Goal: Task Accomplishment & Management: Manage account settings

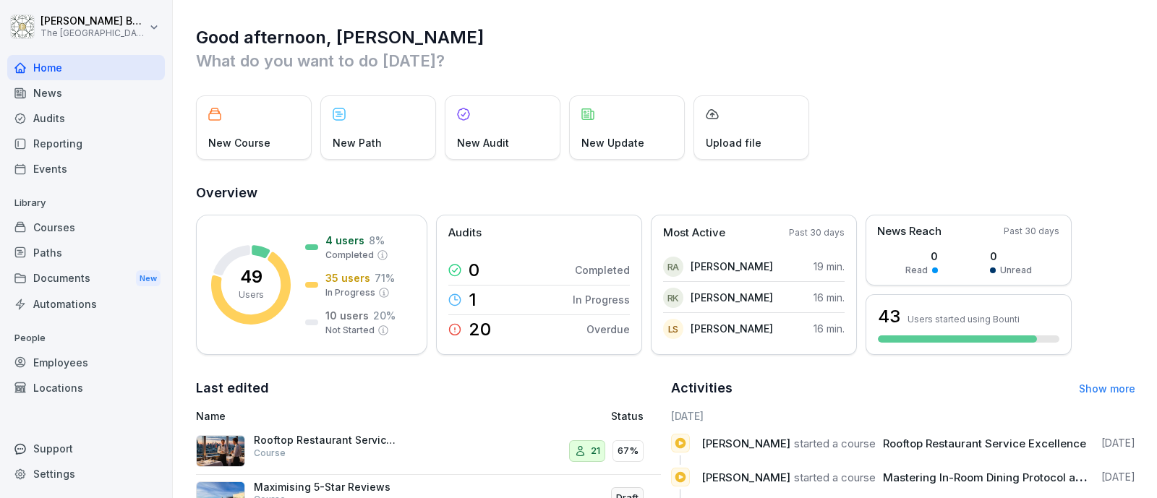
click at [110, 223] on div "Courses" at bounding box center [86, 227] width 158 height 25
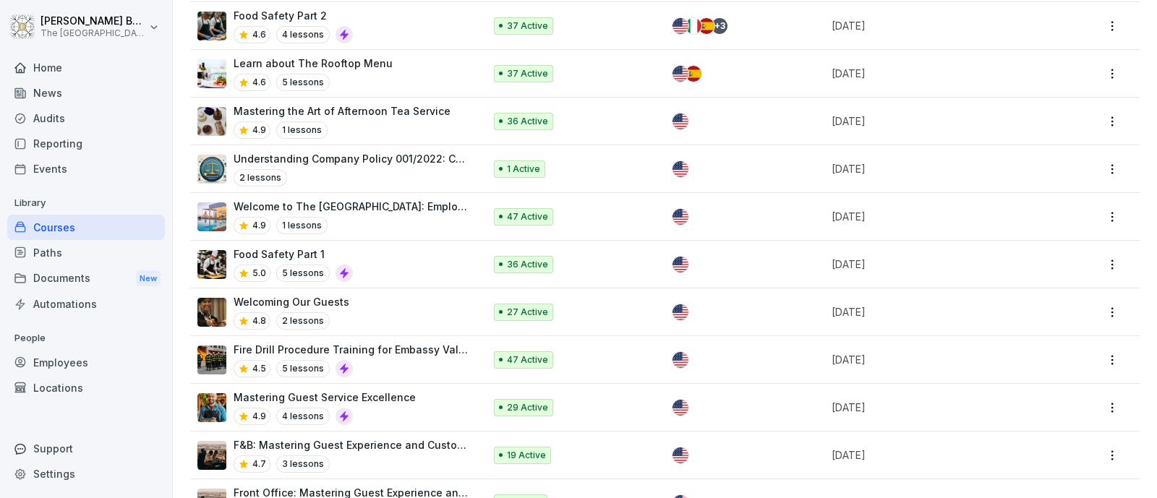
scroll to position [661, 0]
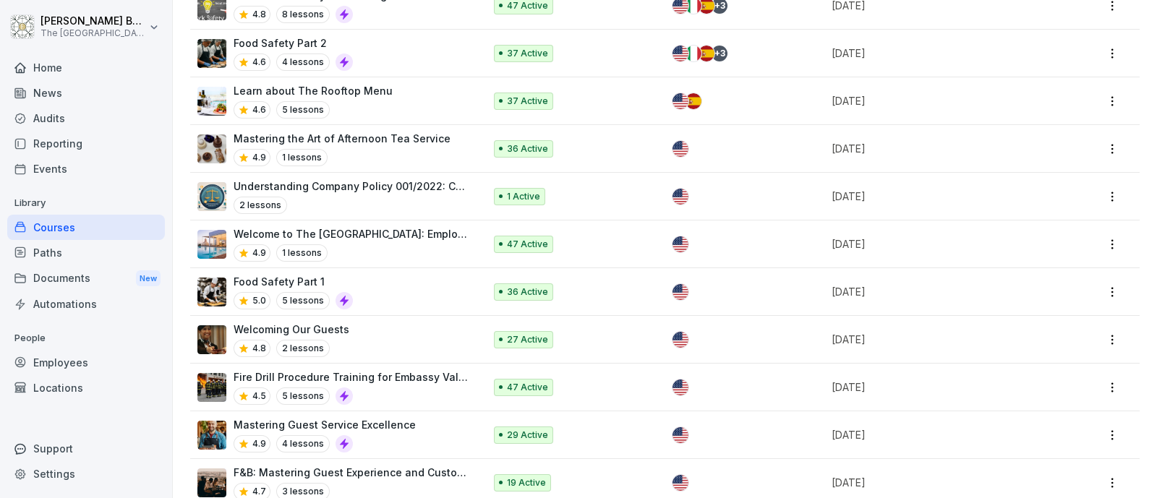
click at [384, 288] on div "Food Safety Part 1 5.0 5 lessons" at bounding box center [333, 291] width 272 height 35
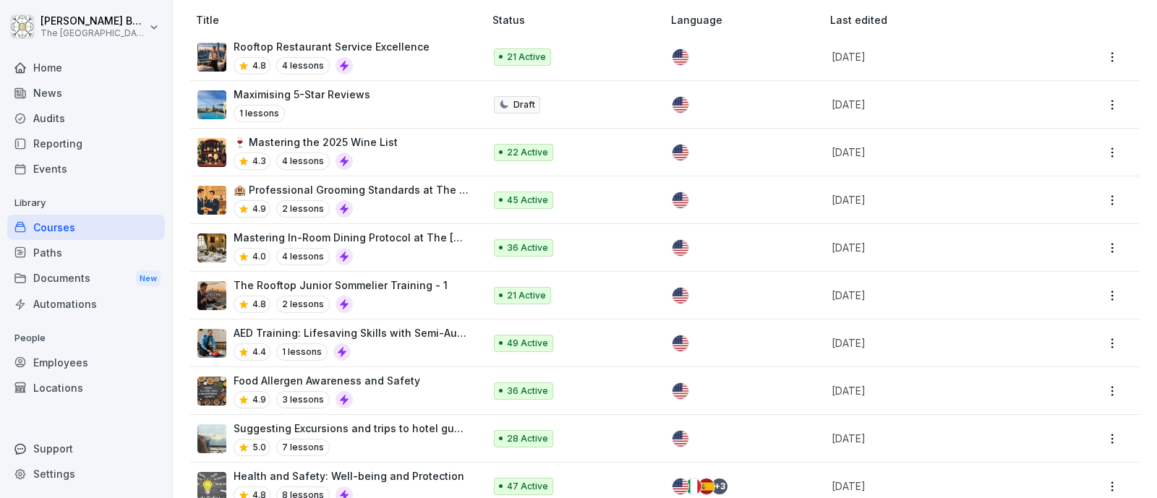
scroll to position [361, 0]
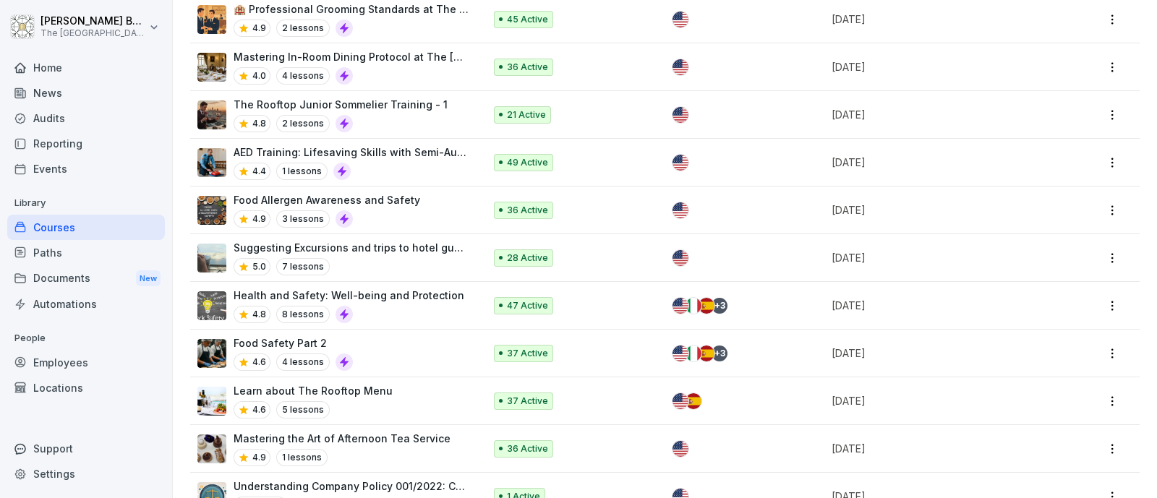
click at [430, 299] on p "Health and Safety: Well-being and Protection" at bounding box center [349, 295] width 231 height 15
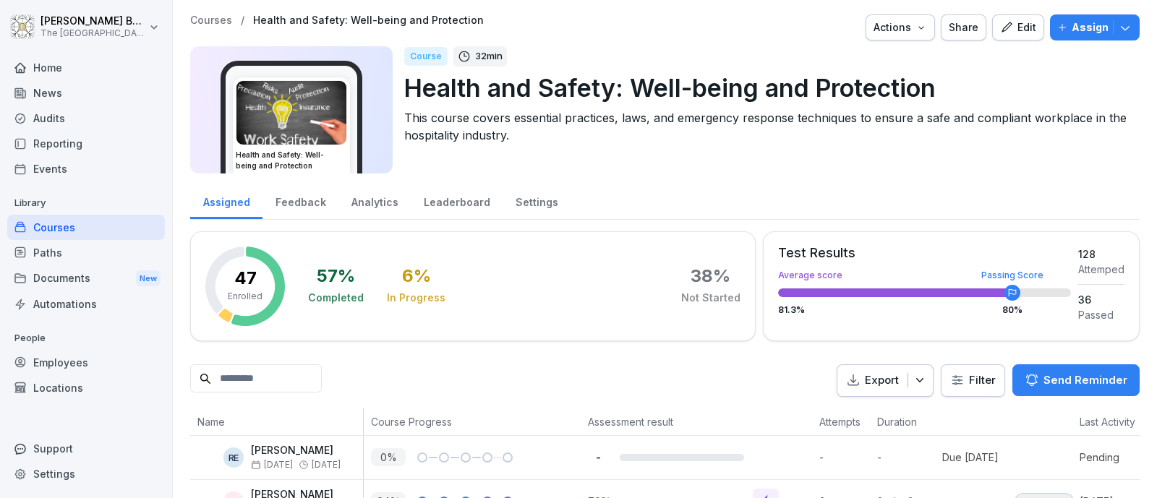
click at [1012, 31] on div "Edit" at bounding box center [1018, 28] width 36 height 16
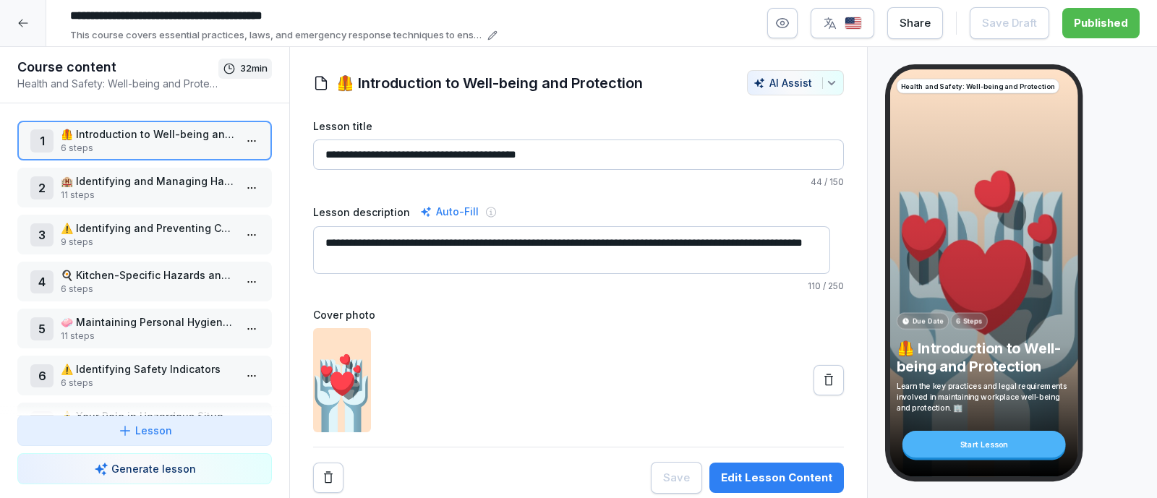
click at [158, 189] on p "11 steps" at bounding box center [148, 195] width 174 height 13
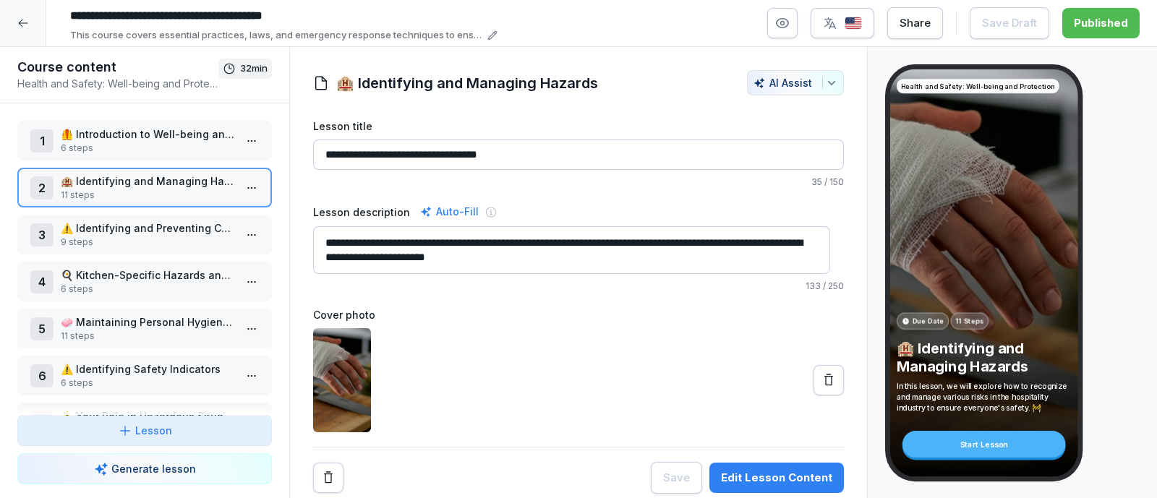
scroll to position [7, 0]
click at [194, 189] on p "11 steps" at bounding box center [148, 195] width 174 height 13
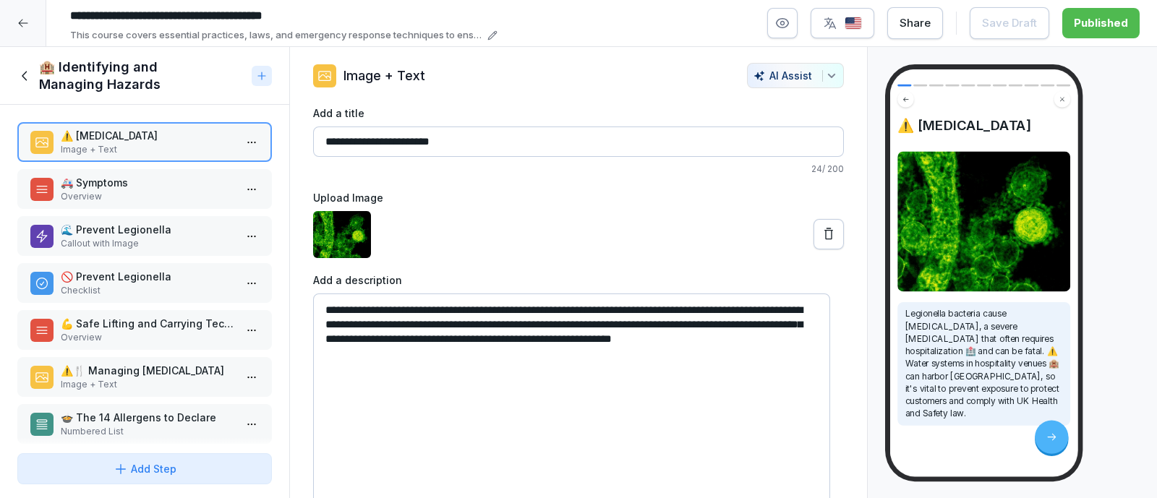
click at [28, 76] on icon at bounding box center [25, 76] width 16 height 16
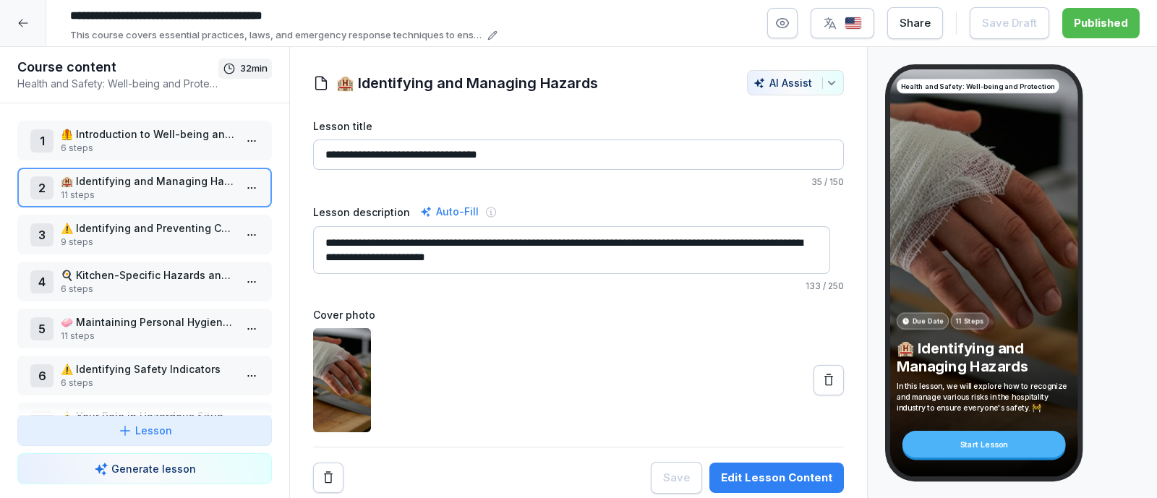
click at [126, 245] on p "9 steps" at bounding box center [148, 242] width 174 height 13
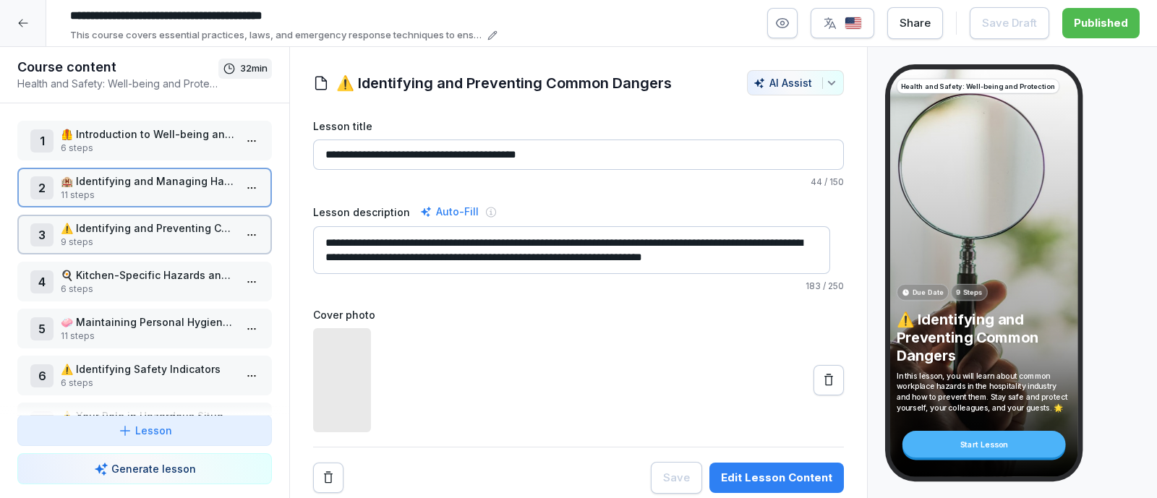
click at [126, 245] on p "9 steps" at bounding box center [148, 242] width 174 height 13
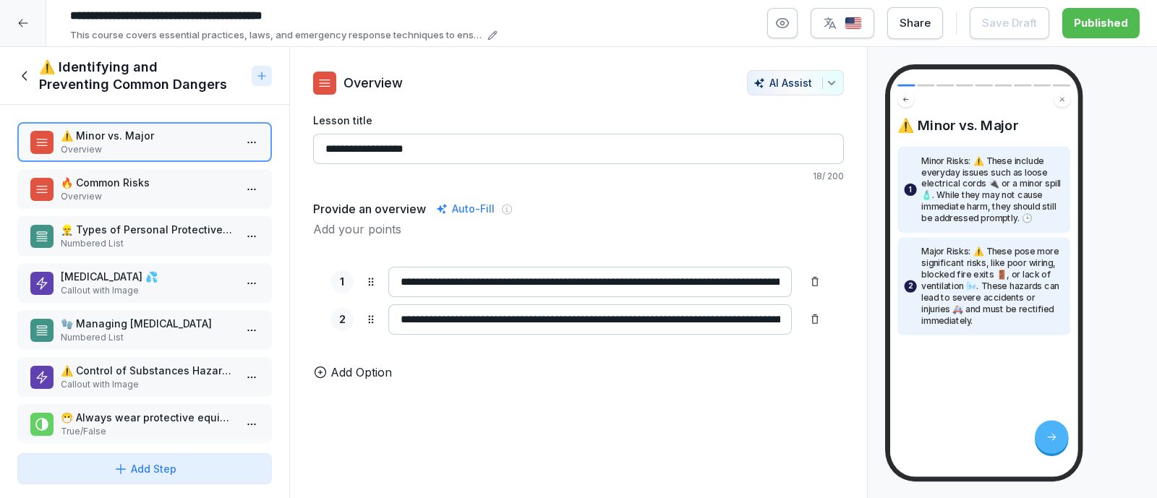
click at [20, 79] on icon at bounding box center [25, 76] width 16 height 16
